Goal: Task Accomplishment & Management: Manage account settings

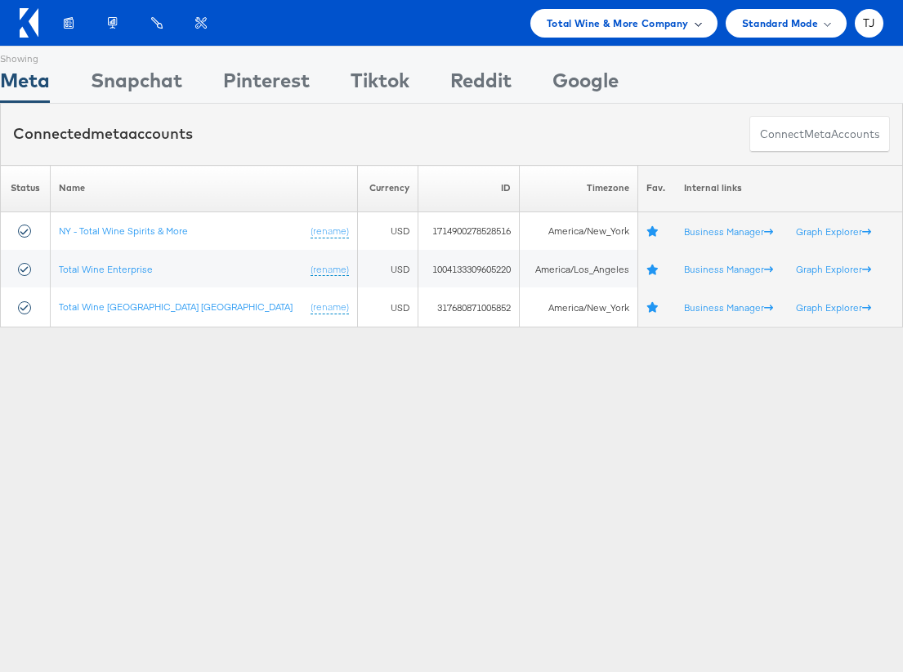
click at [688, 26] on div "Total Wine & More Company" at bounding box center [623, 23] width 154 height 17
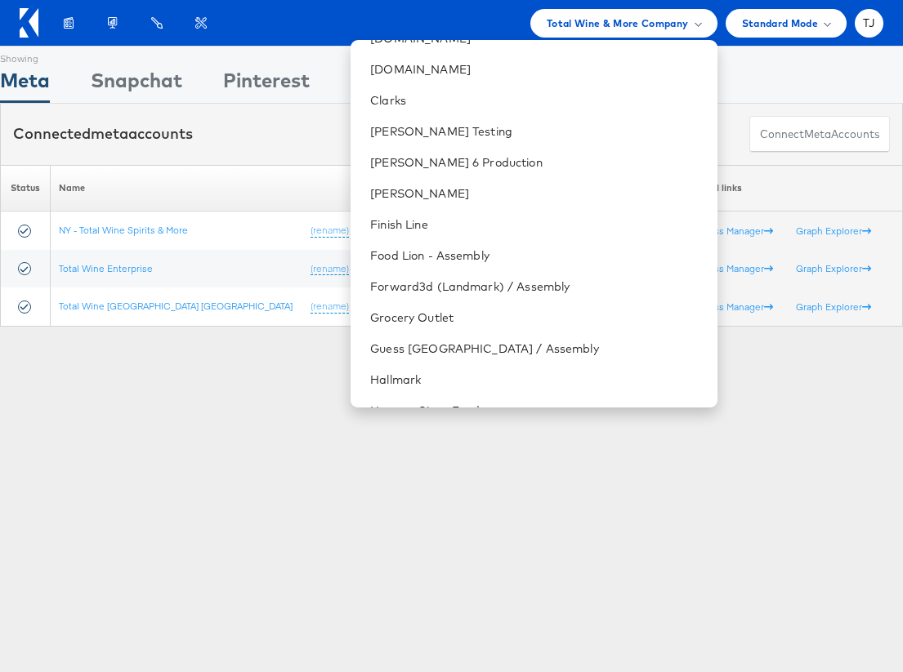
scroll to position [701, 0]
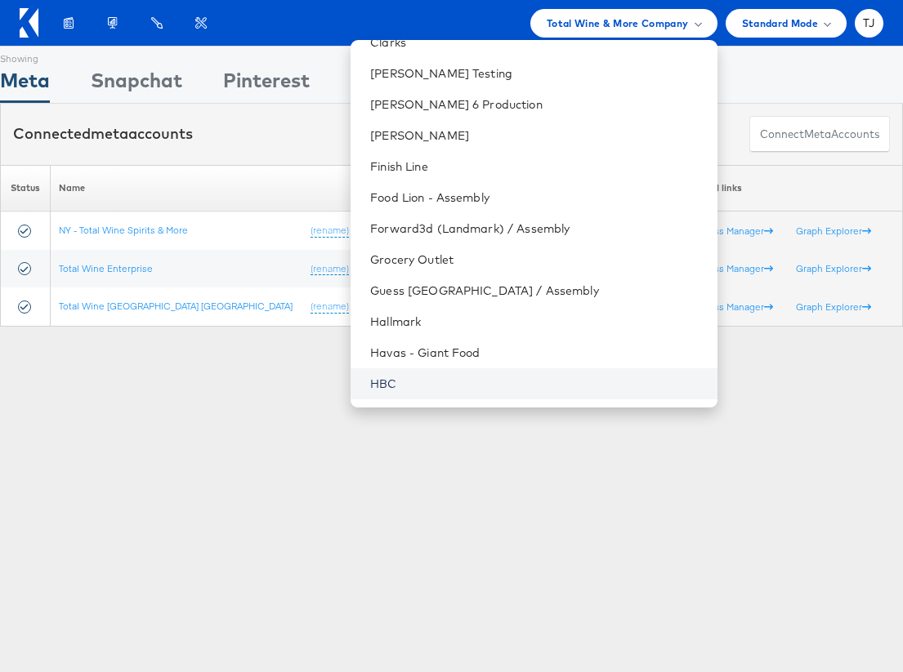
click at [586, 377] on link "HBC" at bounding box center [536, 384] width 333 height 16
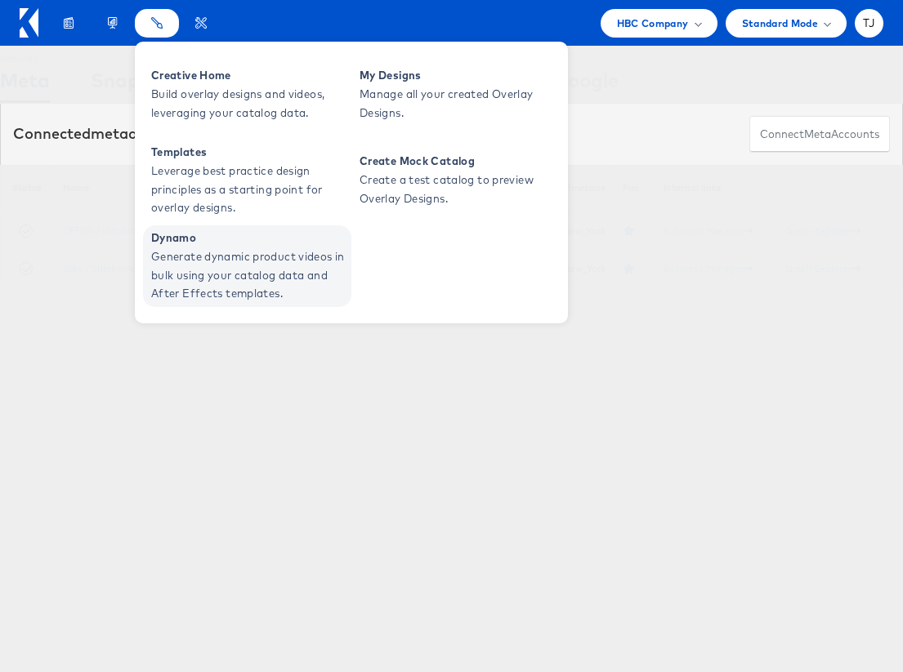
click at [244, 259] on span "Generate dynamic product videos in bulk using your catalog data and After Effec…" at bounding box center [249, 275] width 196 height 56
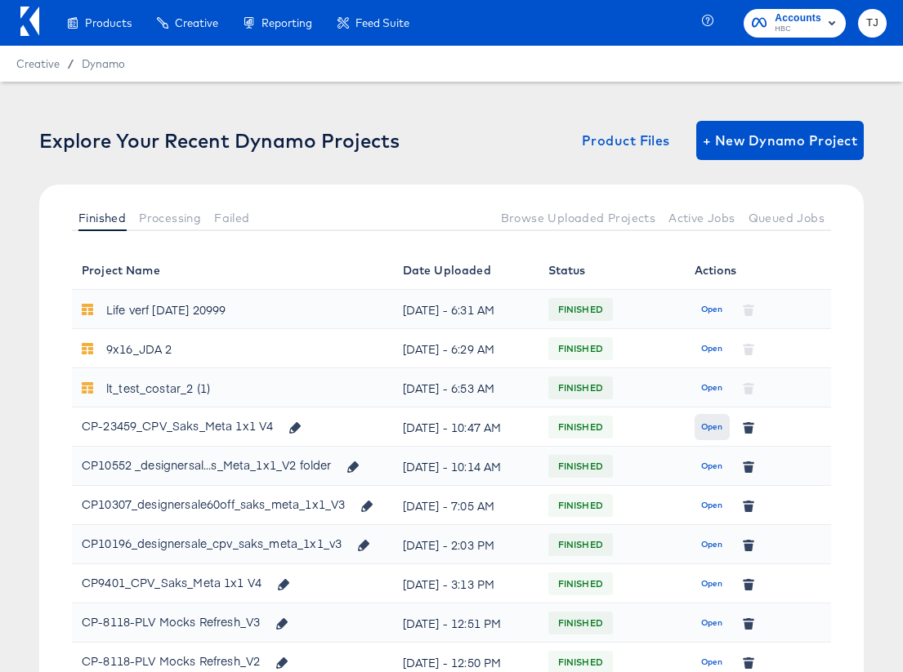
click at [709, 435] on span "Open" at bounding box center [712, 427] width 22 height 15
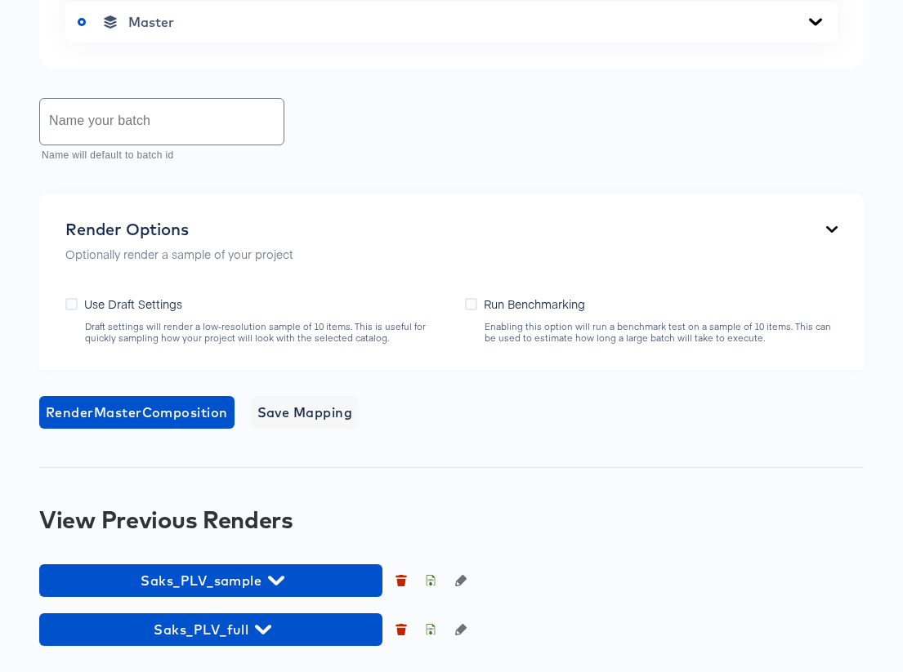
scroll to position [898, 0]
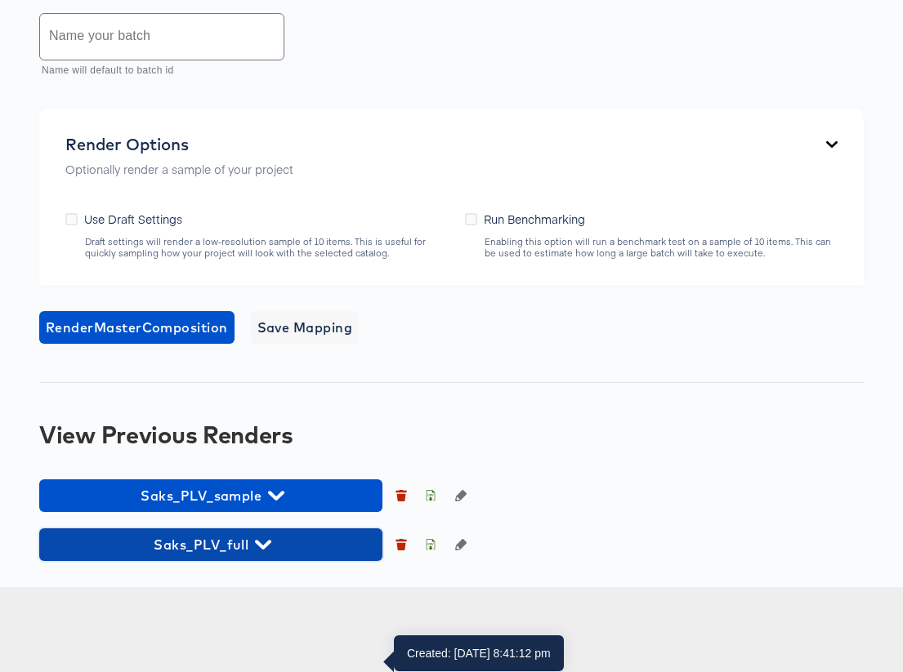
click at [255, 549] on icon "button" at bounding box center [263, 544] width 16 height 9
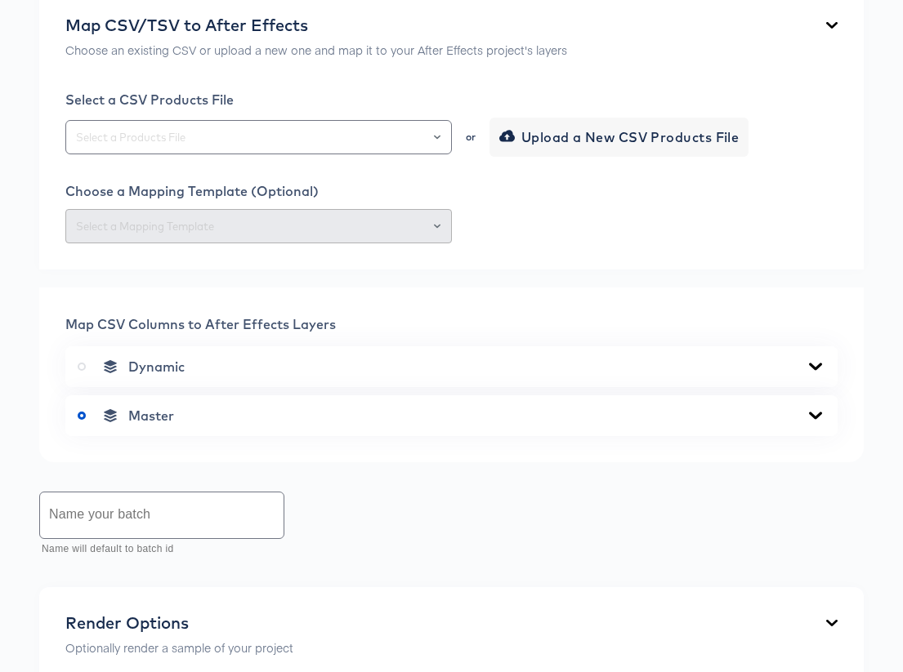
scroll to position [0, 0]
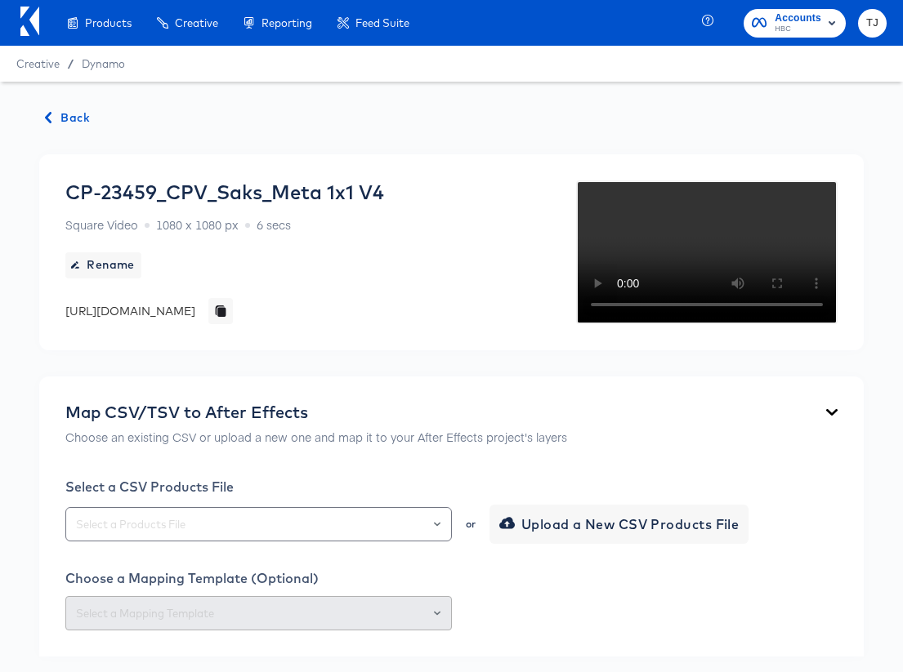
click at [23, 19] on icon at bounding box center [29, 21] width 19 height 29
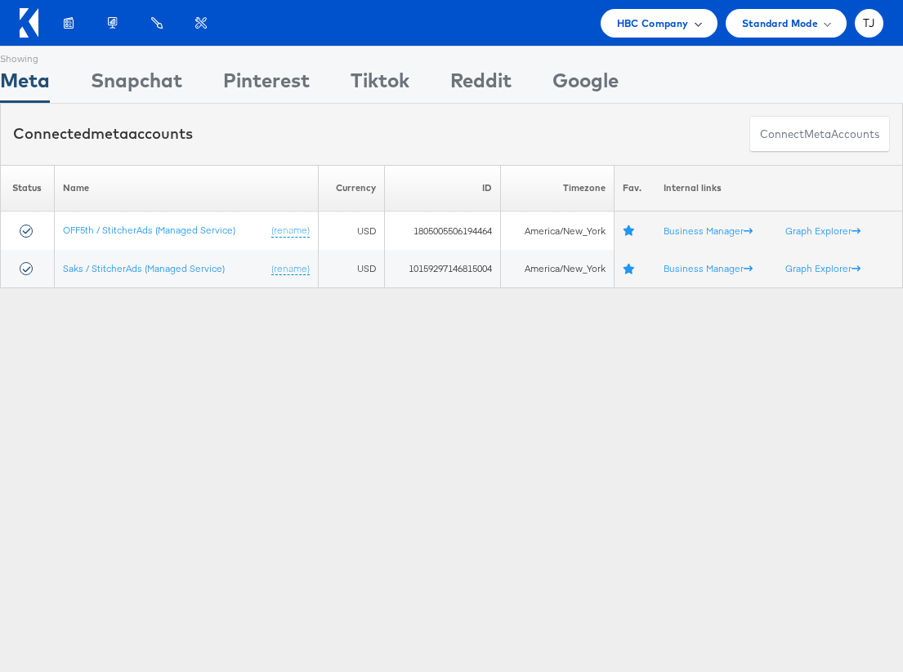
click at [692, 27] on div "HBC Company" at bounding box center [659, 23] width 84 height 17
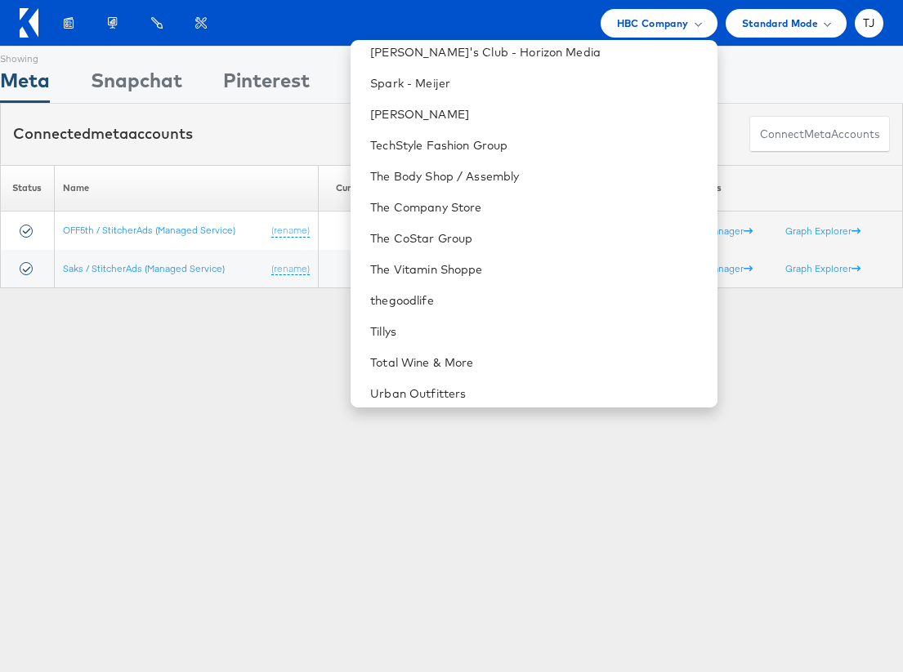
scroll to position [2278, 0]
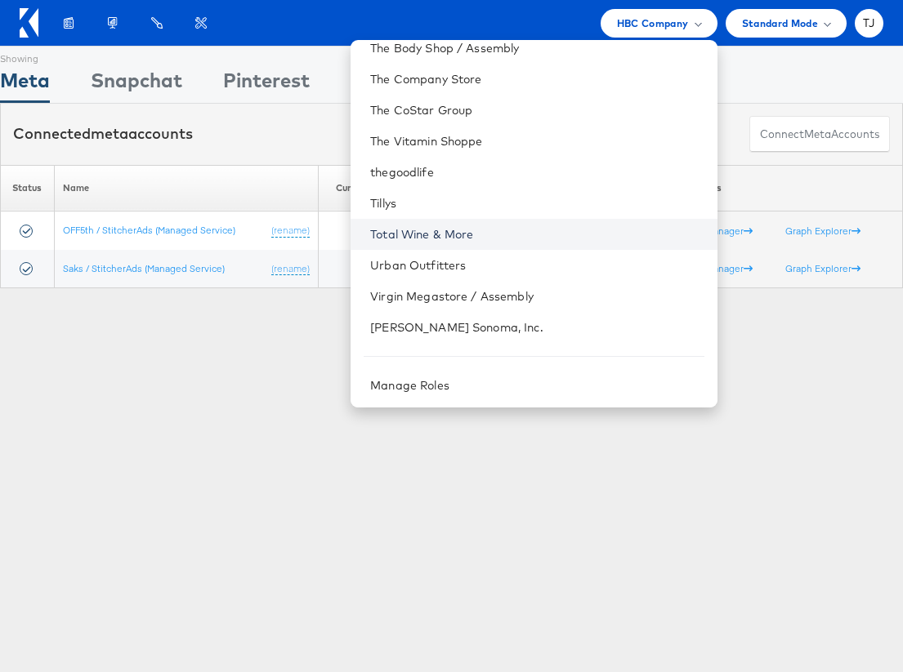
click at [607, 226] on link "Total Wine & More" at bounding box center [536, 234] width 333 height 16
